Goal: Communication & Community: Answer question/provide support

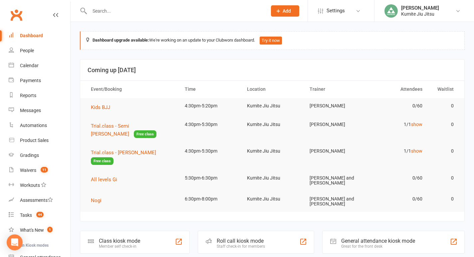
click at [100, 14] on input "text" at bounding box center [175, 10] width 175 height 9
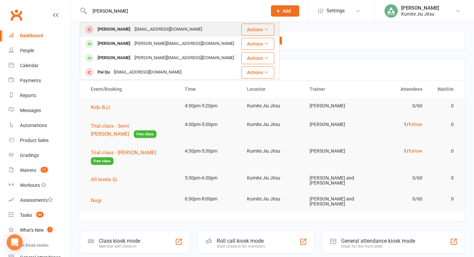
type input "[PERSON_NAME]"
click at [118, 31] on div "[PERSON_NAME]" at bounding box center [114, 30] width 37 height 10
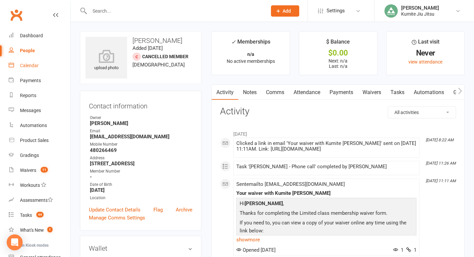
click at [27, 68] on div "Calendar" at bounding box center [29, 65] width 19 height 5
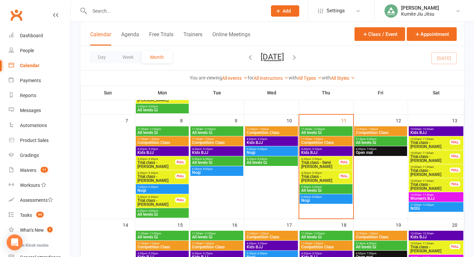
scroll to position [131, 0]
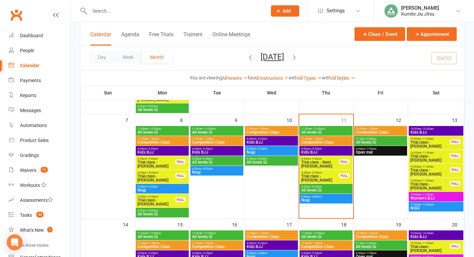
click at [332, 163] on span "Trial.class - Semi [PERSON_NAME]" at bounding box center [320, 164] width 38 height 8
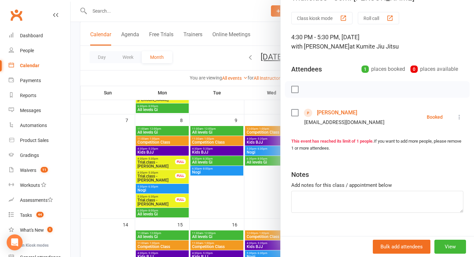
scroll to position [26, 0]
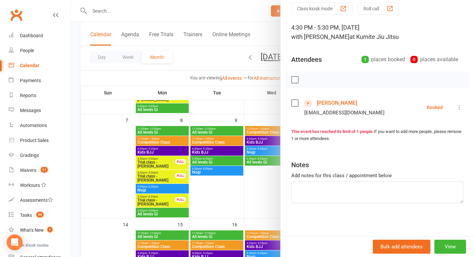
click at [333, 104] on link "[PERSON_NAME]" at bounding box center [337, 103] width 40 height 11
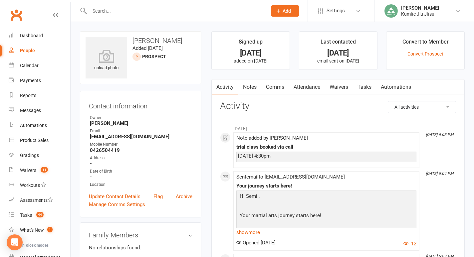
click at [277, 90] on link "Comms" at bounding box center [275, 87] width 28 height 15
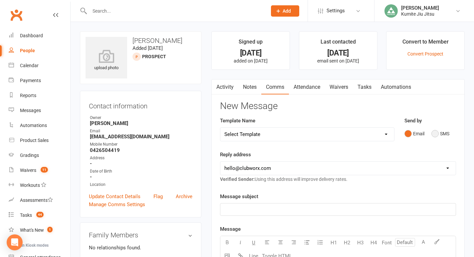
click at [441, 134] on button "SMS" at bounding box center [440, 133] width 18 height 13
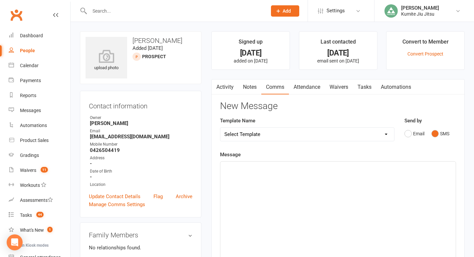
click at [303, 178] on div "﻿" at bounding box center [337, 212] width 235 height 100
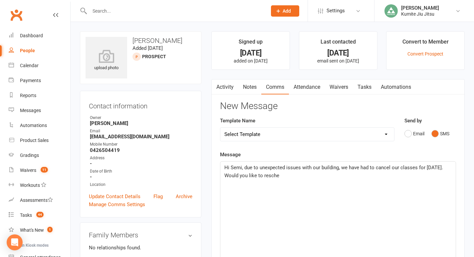
click at [445, 166] on p "Hi Semi, due to unexpected issues with our building, we have had to cancel our …" at bounding box center [337, 172] width 227 height 16
click at [382, 174] on p "Hi Semi, due to unexpected issues with our building, we have had to cancel our …" at bounding box center [337, 172] width 227 height 16
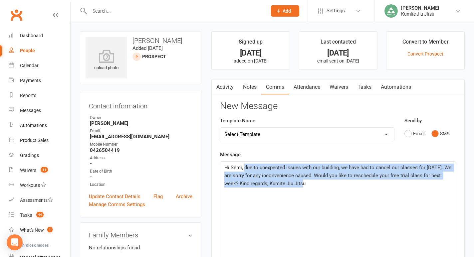
drag, startPoint x: 314, startPoint y: 187, endPoint x: 244, endPoint y: 170, distance: 71.8
click at [244, 170] on p "Hi Semi, due to unexpected issues with our building, we have had to cancel our …" at bounding box center [337, 176] width 227 height 24
copy span "due to unexpected issues with our building, we have had to cancel our classes f…"
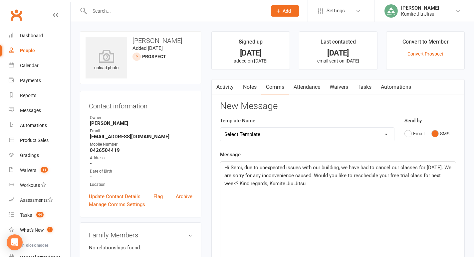
click at [327, 190] on div "Hi Semi, due to unexpected issues with our building, we have had to cancel our …" at bounding box center [337, 212] width 235 height 100
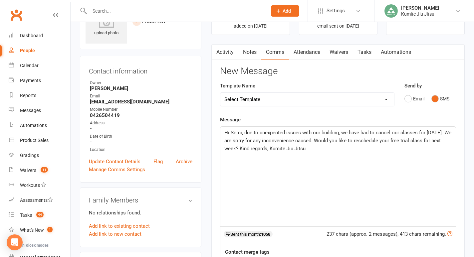
scroll to position [139, 0]
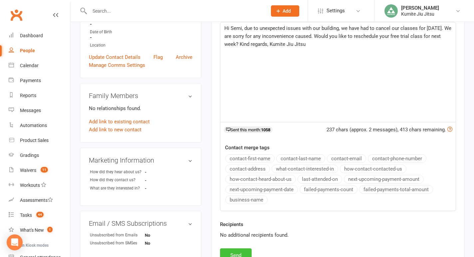
click at [238, 251] on button "Send" at bounding box center [236, 256] width 32 height 14
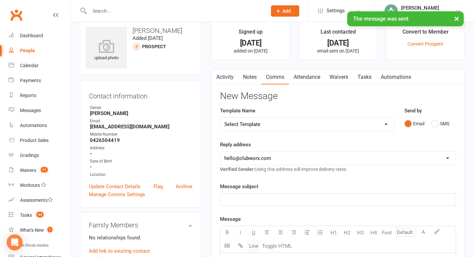
scroll to position [6, 0]
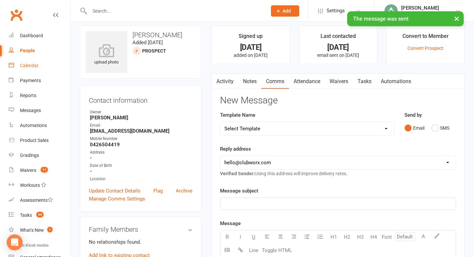
click at [32, 65] on div "Calendar" at bounding box center [29, 65] width 19 height 5
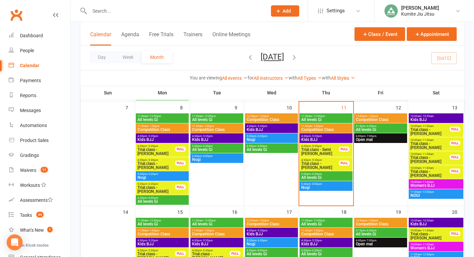
scroll to position [143, 0]
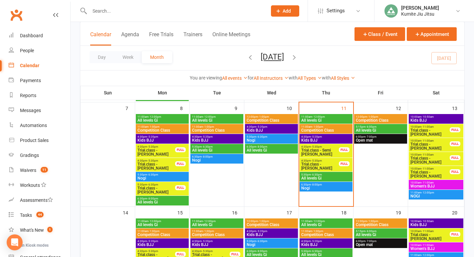
click at [326, 152] on span "Trial.class - Semi [PERSON_NAME]" at bounding box center [320, 152] width 38 height 8
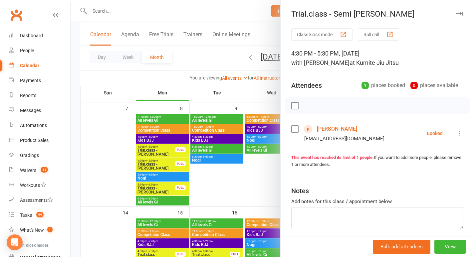
click at [233, 9] on div at bounding box center [272, 128] width 403 height 257
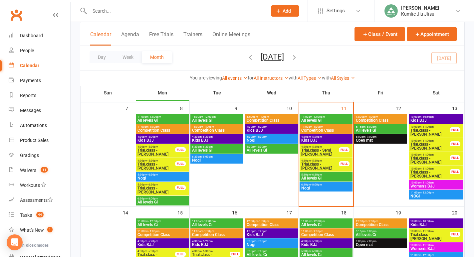
click at [327, 167] on span "Trial.class - [PERSON_NAME]" at bounding box center [320, 166] width 38 height 8
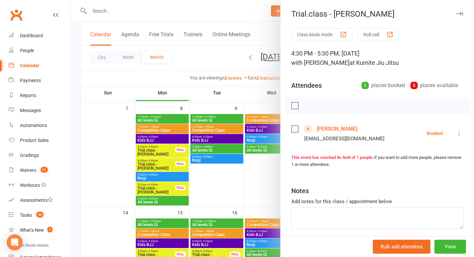
click at [340, 129] on link "[PERSON_NAME]" at bounding box center [337, 129] width 40 height 11
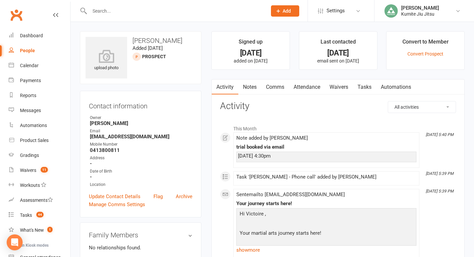
click at [277, 81] on link "Comms" at bounding box center [275, 87] width 28 height 15
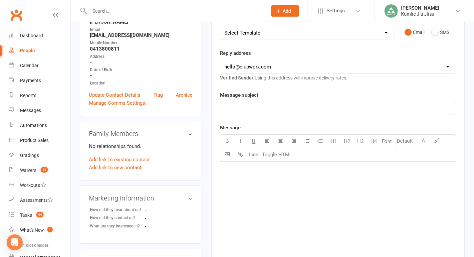
scroll to position [102, 0]
click at [439, 34] on button "SMS" at bounding box center [440, 32] width 18 height 13
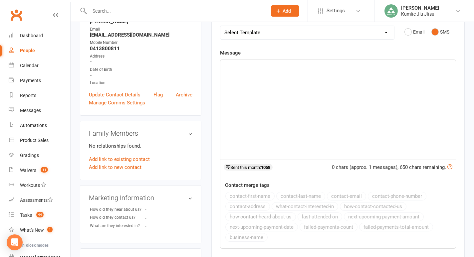
click at [295, 97] on div "﻿" at bounding box center [337, 110] width 235 height 100
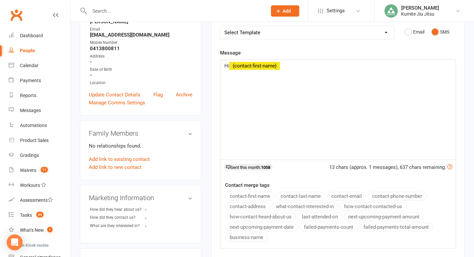
click at [254, 197] on button "contact-first-name" at bounding box center [249, 196] width 49 height 9
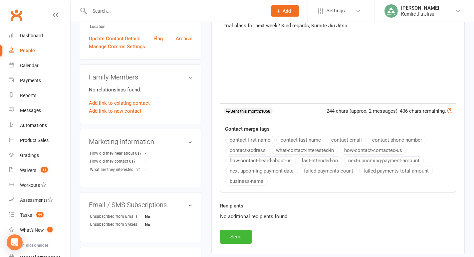
scroll to position [159, 0]
click at [238, 237] on button "Send" at bounding box center [236, 236] width 32 height 14
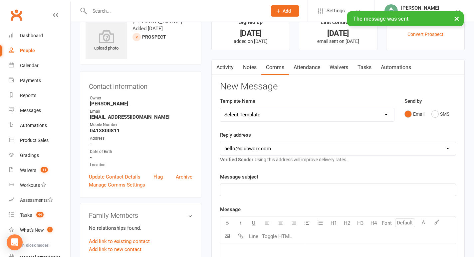
scroll to position [0, 0]
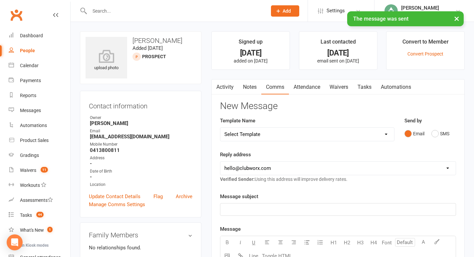
click at [366, 88] on link "Tasks" at bounding box center [364, 87] width 23 height 15
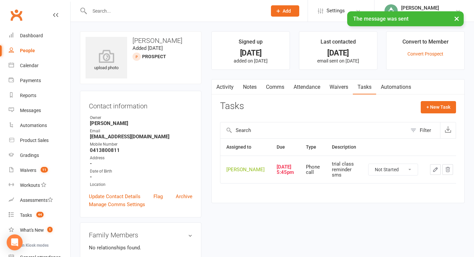
click at [433, 172] on icon "button" at bounding box center [435, 170] width 4 height 4
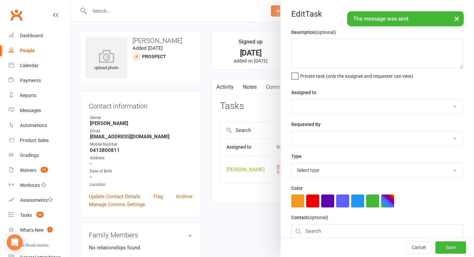
type textarea "trial class reminder sms"
select select "49706"
type input "[DATE]"
type input "5:45pm"
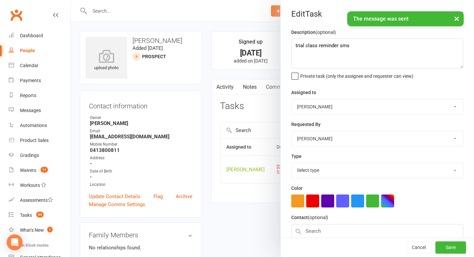
select select "28624"
click at [330, 42] on textarea "trial class reminder sms" at bounding box center [377, 54] width 172 height 30
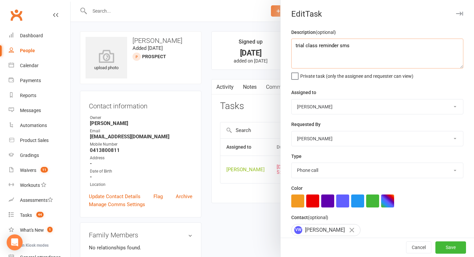
drag, startPoint x: 357, startPoint y: 47, endPoint x: 274, endPoint y: 41, distance: 82.8
click at [71, 0] on react-component "Edit Task Description (optional) trial class reminder sms Private task (only th…" at bounding box center [71, 0] width 0 height 0
type textarea "reschedule cancelled trial class"
click at [453, 248] on button "Save" at bounding box center [450, 248] width 31 height 12
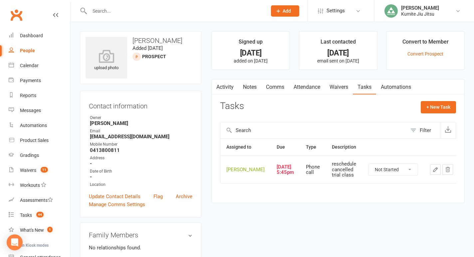
click at [252, 89] on link "Notes" at bounding box center [249, 87] width 23 height 15
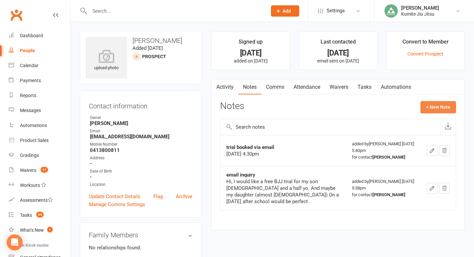
click at [432, 111] on button "+ New Note" at bounding box center [438, 107] width 36 height 12
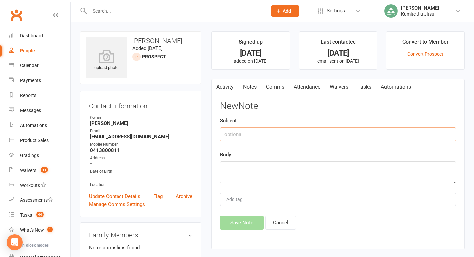
click at [284, 135] on input "text" at bounding box center [338, 134] width 236 height 14
type input "contact to rebook"
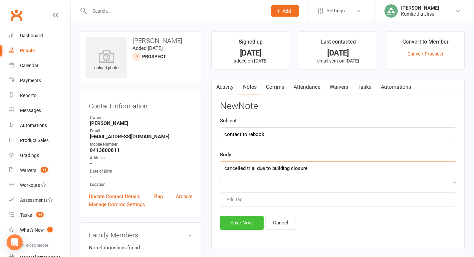
type textarea "cancelled trial due to building closure"
click at [244, 221] on button "Save Note" at bounding box center [242, 223] width 44 height 14
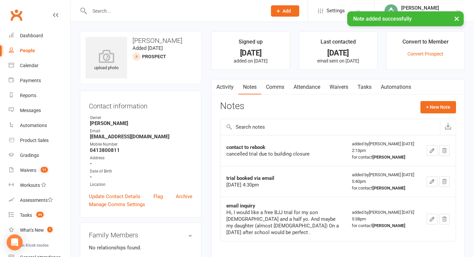
click at [106, 11] on div "× Note added successfully" at bounding box center [232, 11] width 465 height 0
click at [102, 8] on input "text" at bounding box center [175, 10] width 175 height 9
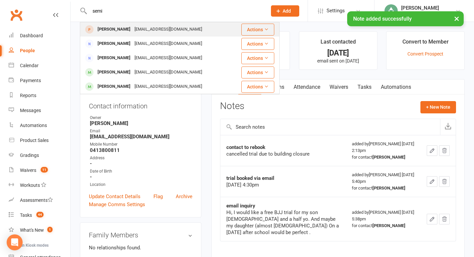
type input "semi"
click at [115, 34] on div "[PERSON_NAME]" at bounding box center [114, 30] width 37 height 10
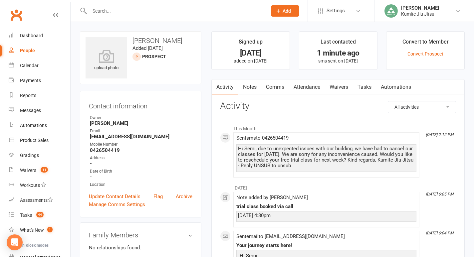
click at [252, 84] on link "Notes" at bounding box center [249, 87] width 23 height 15
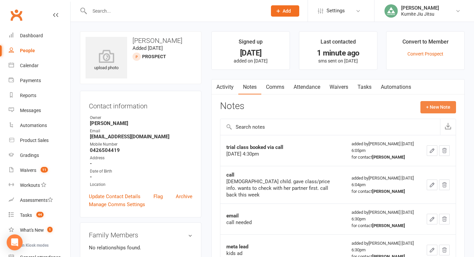
click at [435, 109] on button "+ New Note" at bounding box center [438, 107] width 36 height 12
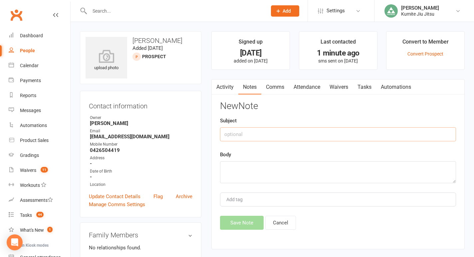
click at [278, 135] on input "text" at bounding box center [338, 134] width 236 height 14
type input "cancelled trial due to building"
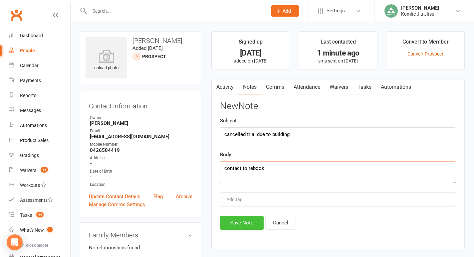
type textarea "contact to rebook"
click at [234, 222] on button "Save Note" at bounding box center [242, 223] width 44 height 14
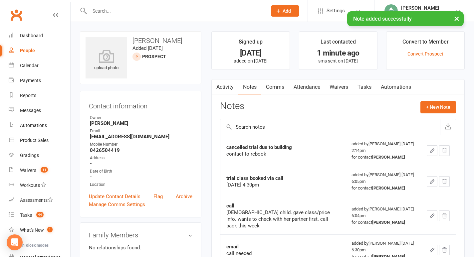
click at [365, 88] on link "Tasks" at bounding box center [364, 87] width 23 height 15
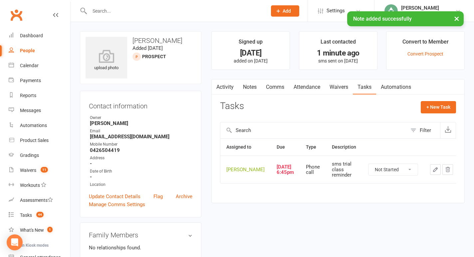
click at [432, 172] on icon "button" at bounding box center [435, 170] width 6 height 6
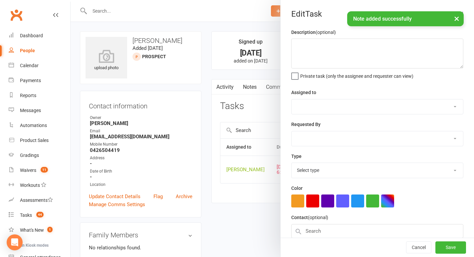
type textarea "sms trial class reminder"
select select "49706"
type input "[DATE]"
type input "6:45pm"
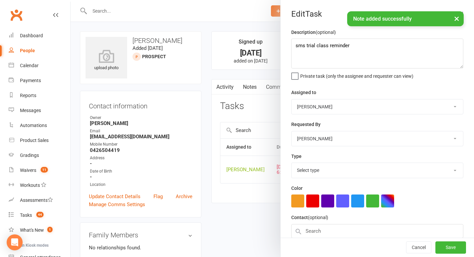
select select "28624"
drag, startPoint x: 376, startPoint y: 45, endPoint x: 255, endPoint y: 39, distance: 120.7
click at [71, 0] on react-component "Edit Task Description (optional) sms trial class reminder Private task (only th…" at bounding box center [71, 0] width 0 height 0
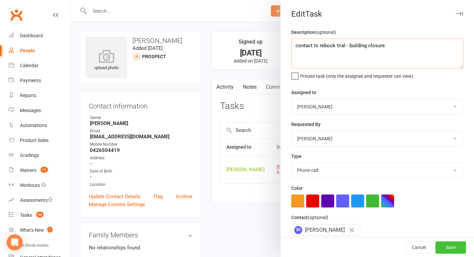
type textarea "contact to rebook trial - building closure"
click at [452, 246] on button "Save" at bounding box center [450, 248] width 31 height 12
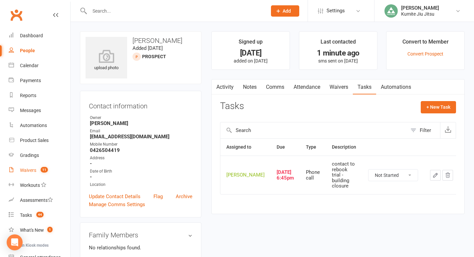
click at [30, 177] on link "Waivers 11" at bounding box center [40, 170] width 62 height 15
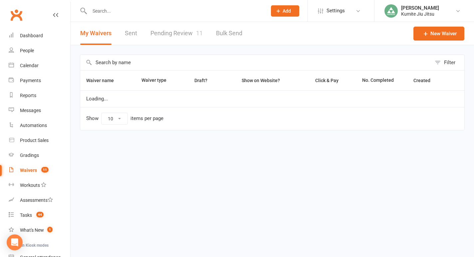
select select "25"
click at [185, 34] on link "Pending Review 11" at bounding box center [176, 33] width 52 height 23
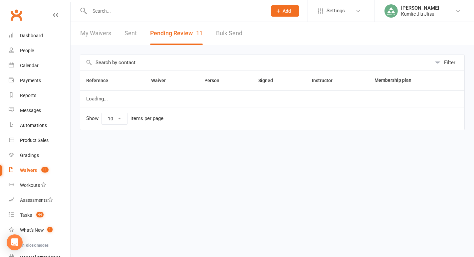
select select "25"
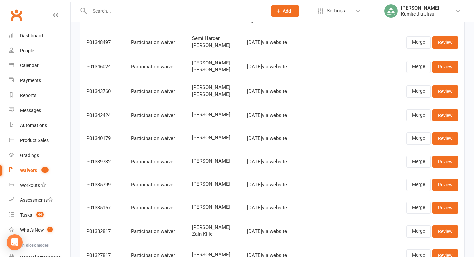
scroll to position [61, 0]
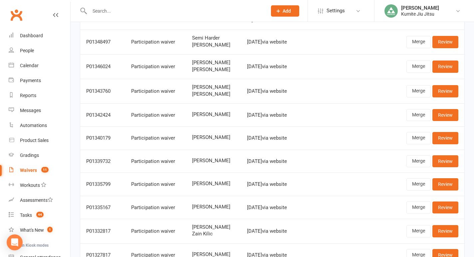
click at [135, 8] on input "text" at bounding box center [175, 10] width 175 height 9
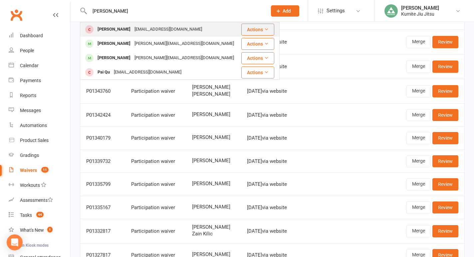
type input "[PERSON_NAME]"
click at [120, 31] on div "[PERSON_NAME]" at bounding box center [114, 30] width 37 height 10
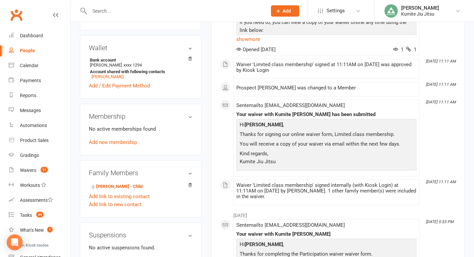
scroll to position [195, 0]
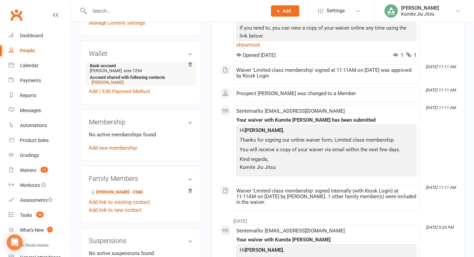
click at [102, 85] on link "[PERSON_NAME]" at bounding box center [108, 82] width 32 height 5
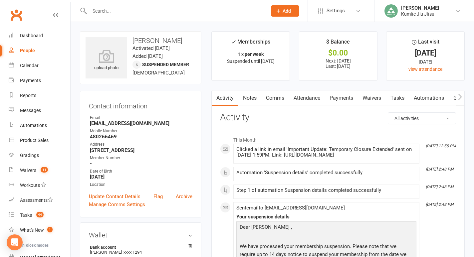
scroll to position [1, 0]
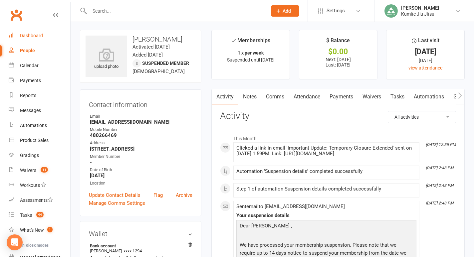
click at [39, 33] on div "Dashboard" at bounding box center [31, 35] width 23 height 5
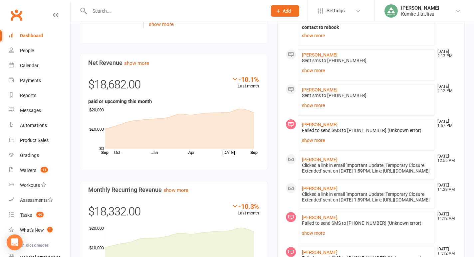
scroll to position [419, 0]
